Goal: Navigation & Orientation: Find specific page/section

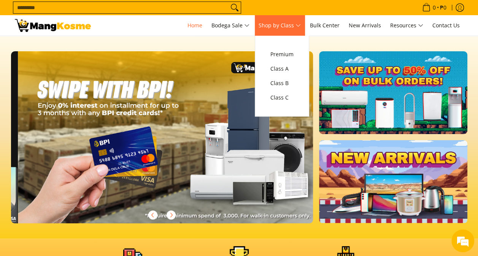
scroll to position [0, 605]
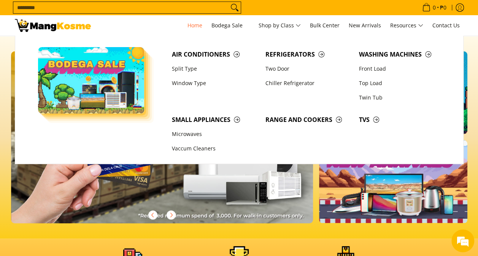
click at [270, 227] on section at bounding box center [239, 137] width 478 height 203
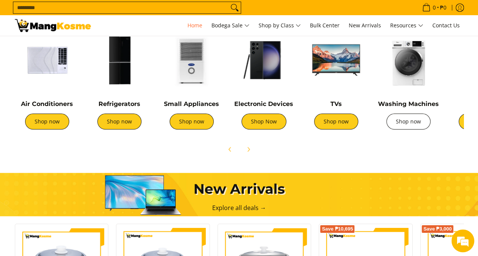
click at [414, 126] on link "Shop now" at bounding box center [409, 122] width 44 height 16
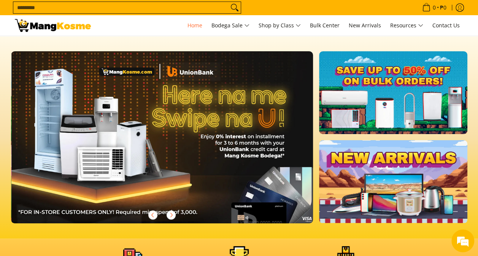
scroll to position [0, 302]
